Goal: Find specific page/section: Find specific page/section

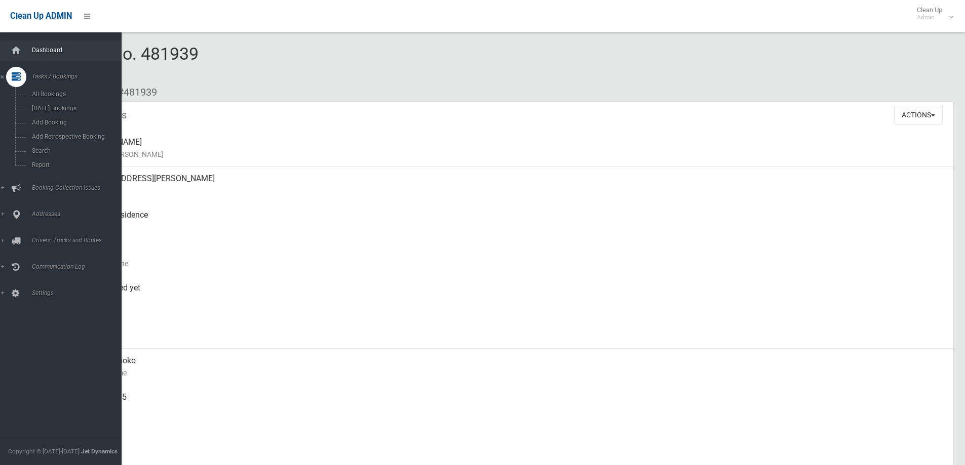
click at [38, 51] on span "Dashboard" at bounding box center [79, 50] width 100 height 7
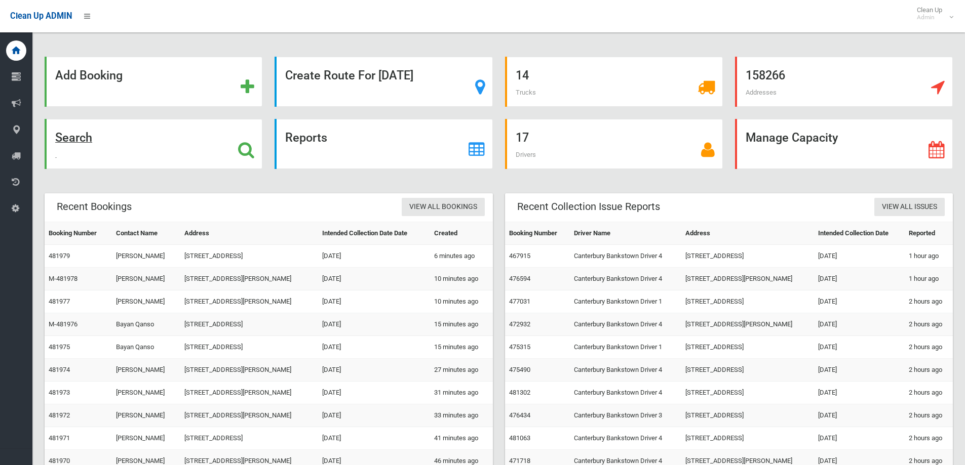
click at [74, 142] on strong "Search" at bounding box center [73, 138] width 37 height 14
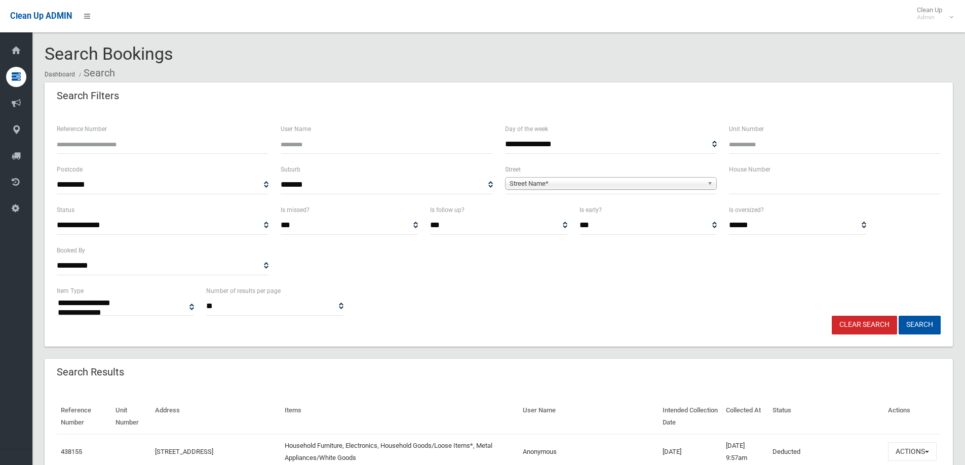
select select
click at [743, 191] on input "text" at bounding box center [835, 185] width 212 height 19
type input "**"
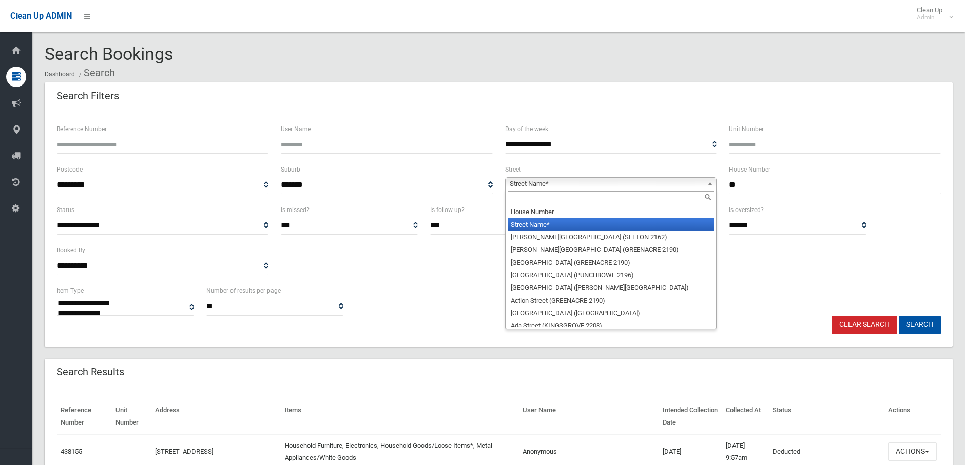
click at [531, 182] on span "Street Name*" at bounding box center [605, 184] width 193 height 12
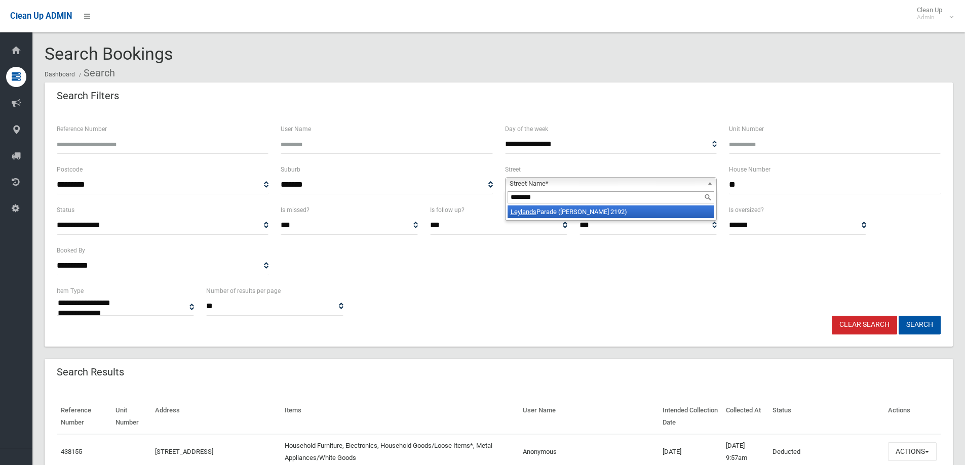
type input "********"
click at [519, 217] on li "Leylands Parade ([PERSON_NAME] 2192)" at bounding box center [610, 212] width 207 height 13
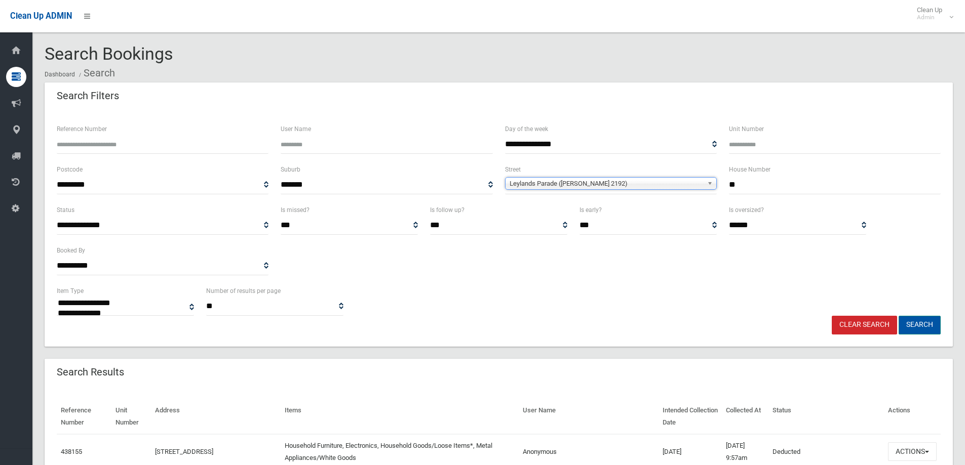
click at [919, 323] on button "Search" at bounding box center [919, 325] width 42 height 19
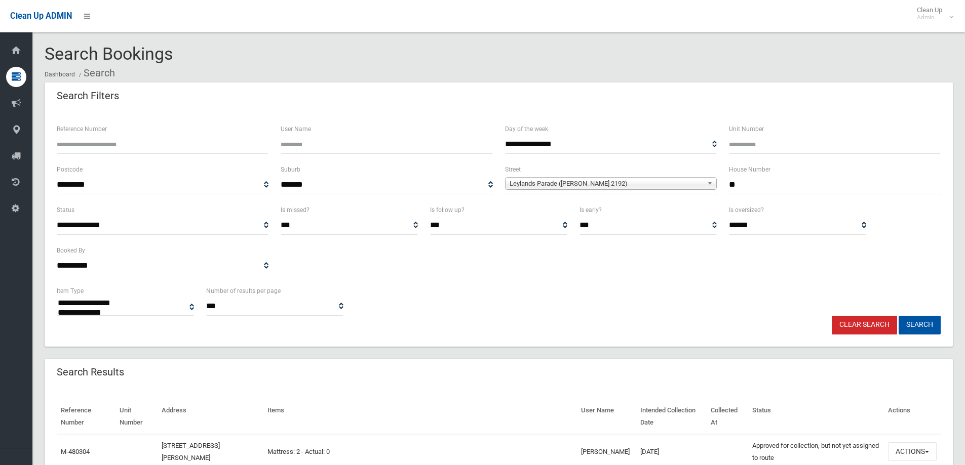
select select
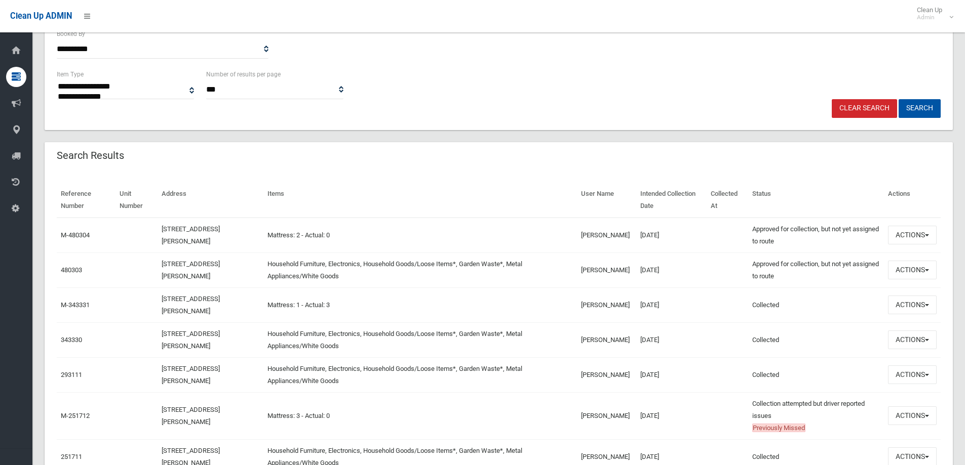
scroll to position [142, 0]
